Goal: Information Seeking & Learning: Compare options

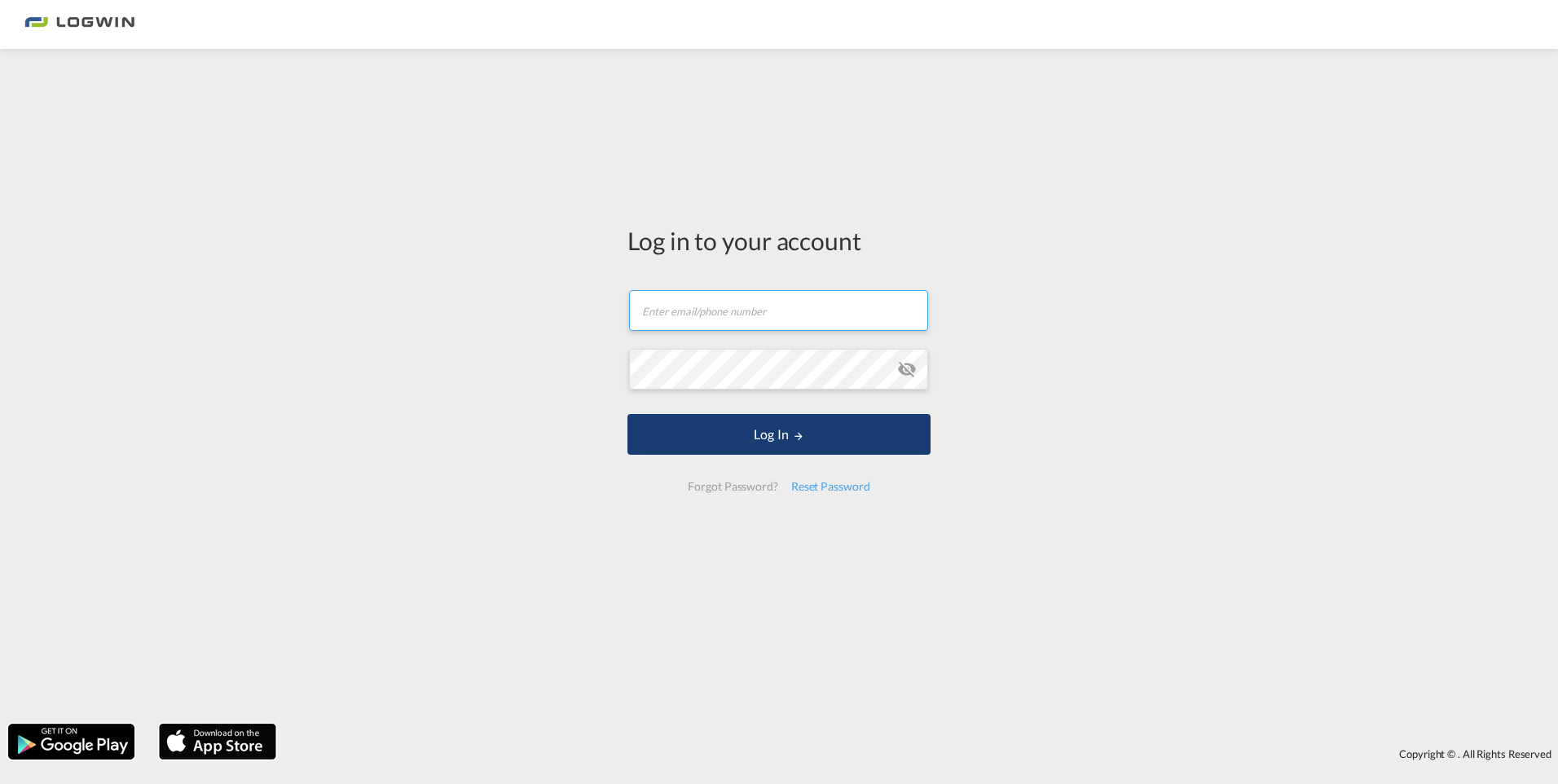
type input "[PERSON_NAME][EMAIL_ADDRESS][DOMAIN_NAME]"
click at [770, 440] on button "Log In" at bounding box center [779, 434] width 303 height 41
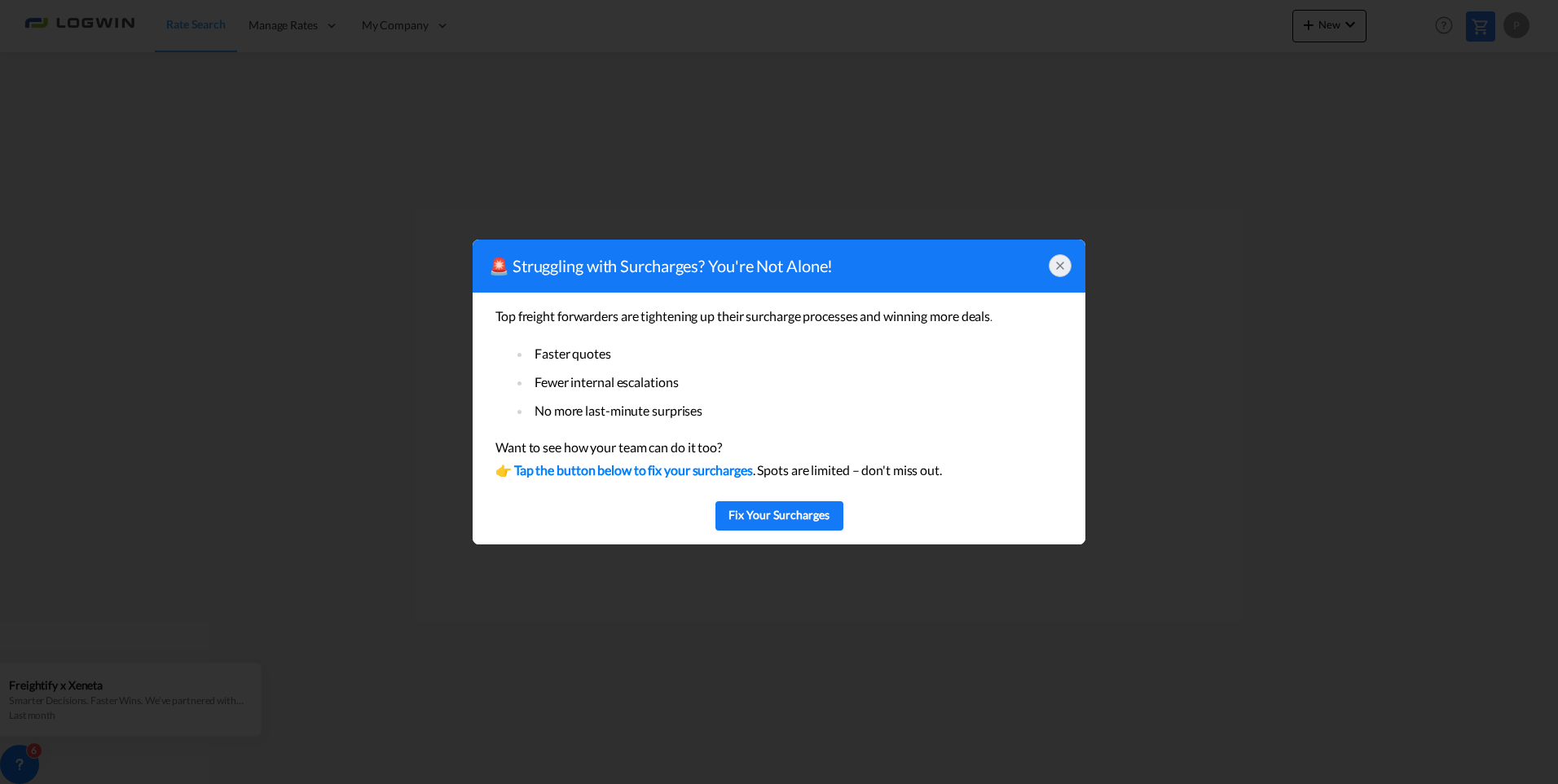
click at [1055, 270] on icon at bounding box center [1060, 265] width 13 height 13
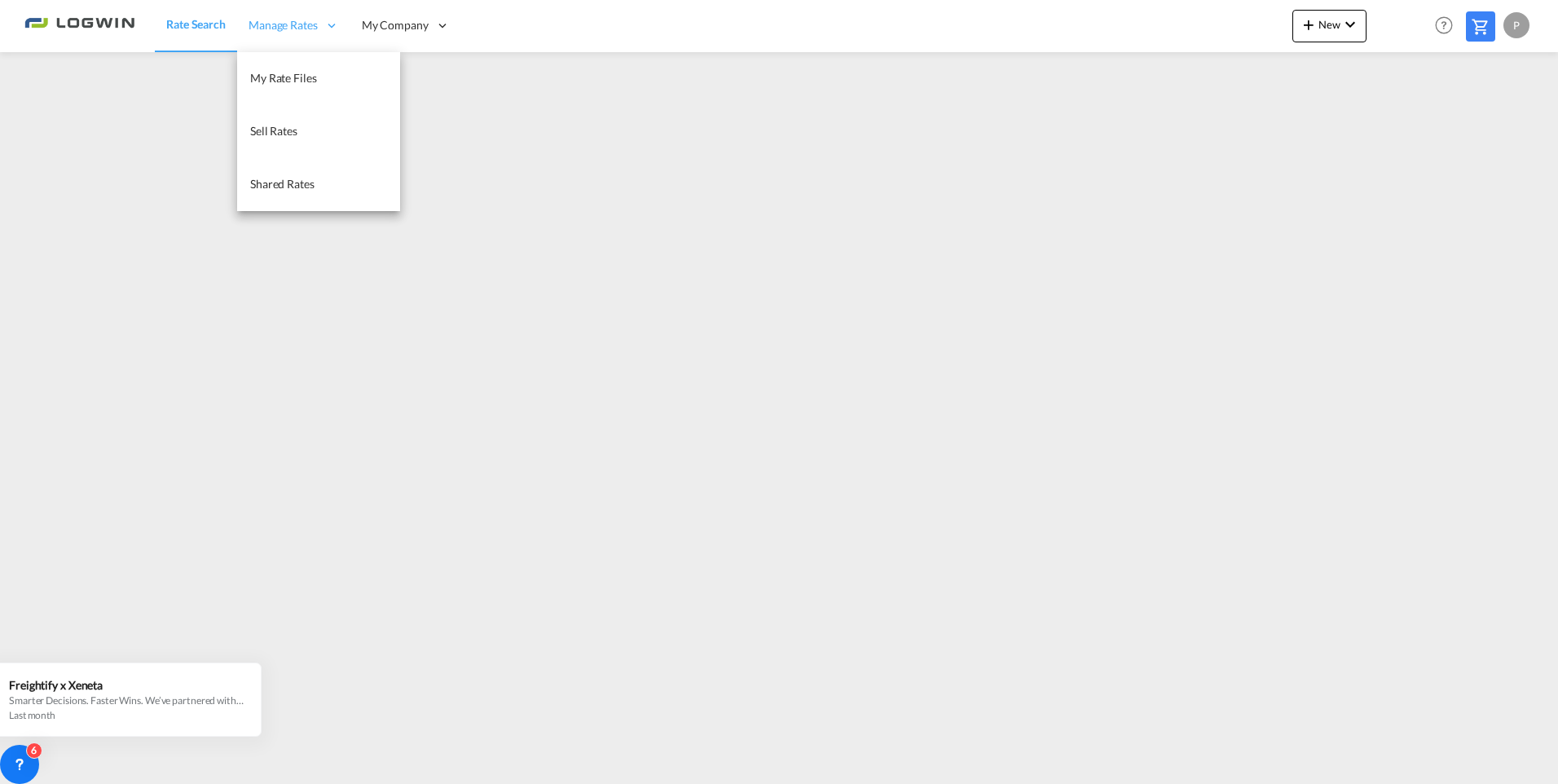
click at [279, 26] on span "Manage Rates" at bounding box center [283, 26] width 69 height 17
click at [293, 85] on span "My Rate Files" at bounding box center [284, 77] width 67 height 14
click at [298, 123] on link "Sell Rates" at bounding box center [318, 131] width 163 height 53
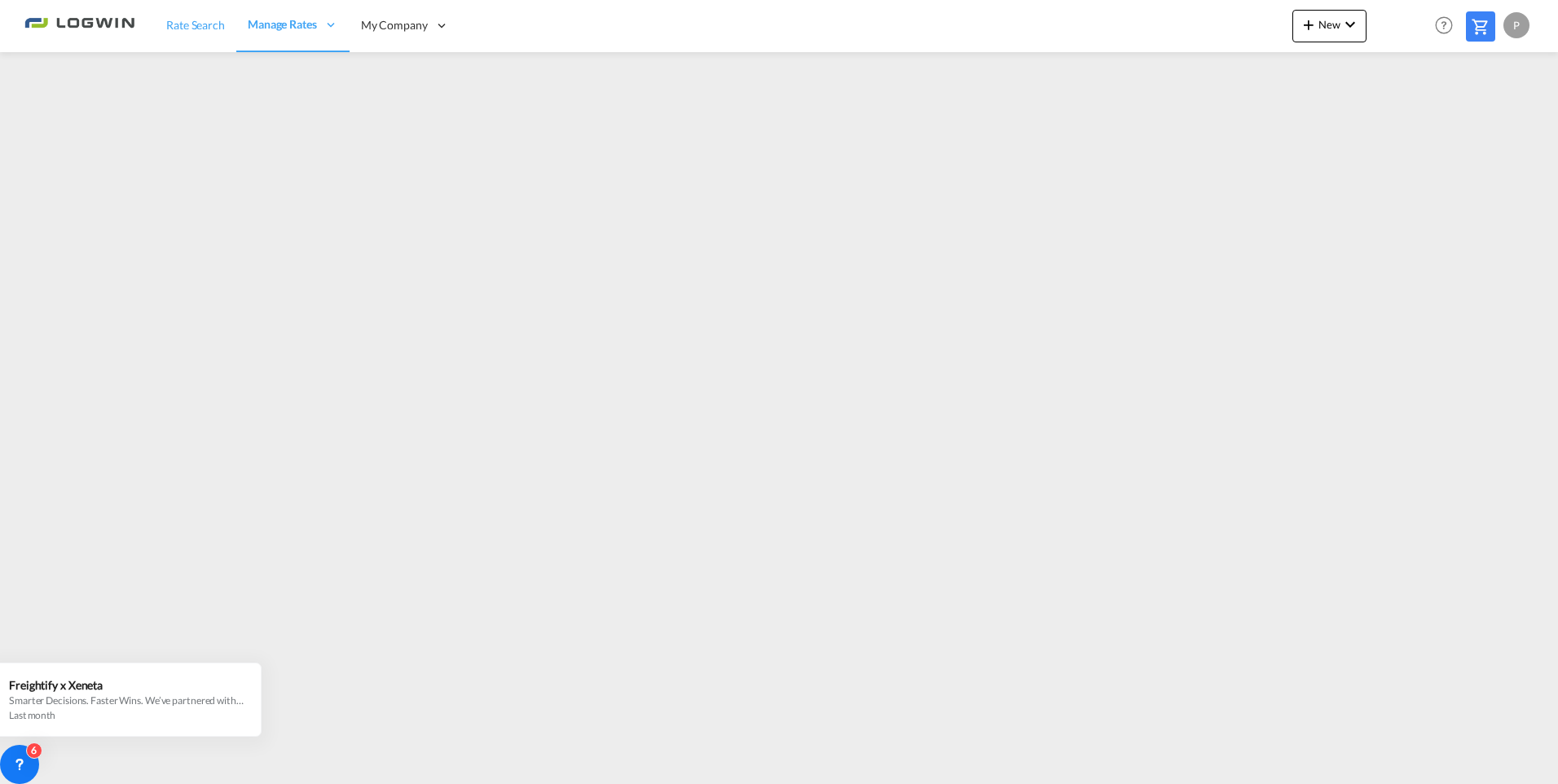
click at [180, 25] on span "Rate Search" at bounding box center [195, 24] width 59 height 14
